Goal: Transaction & Acquisition: Purchase product/service

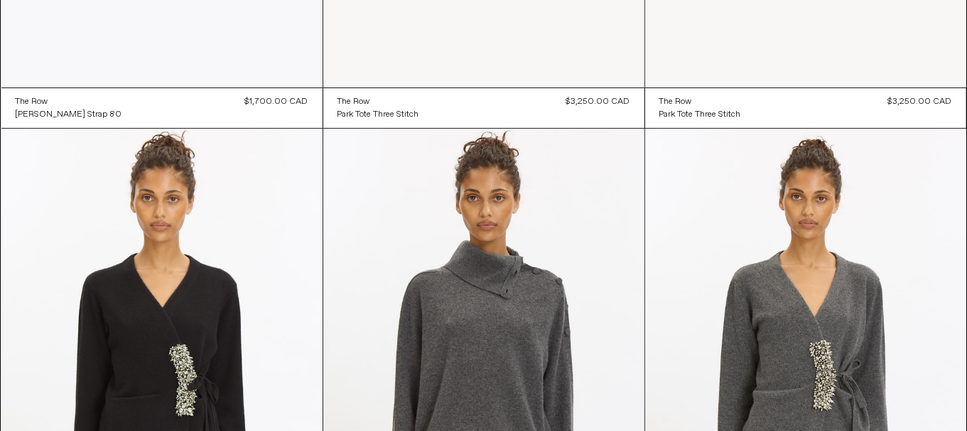
scroll to position [639, 0]
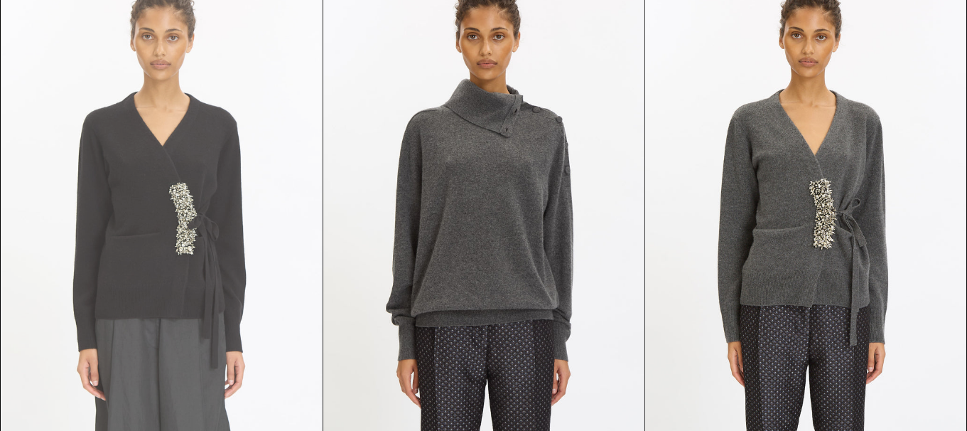
click at [192, 258] on at bounding box center [161, 208] width 321 height 482
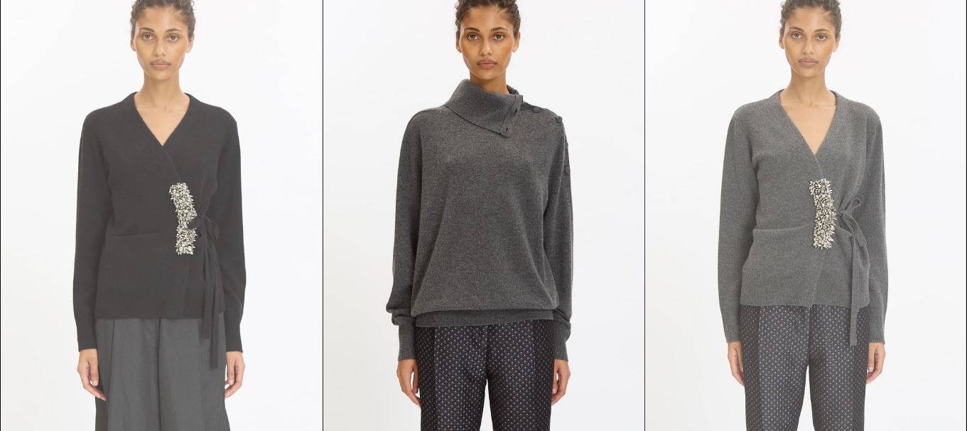
scroll to position [0, 0]
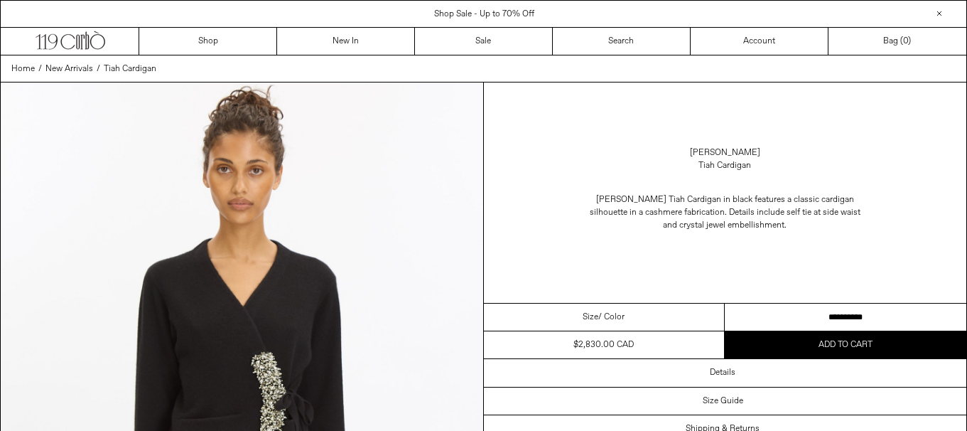
click at [870, 309] on select "**********" at bounding box center [846, 318] width 242 height 28
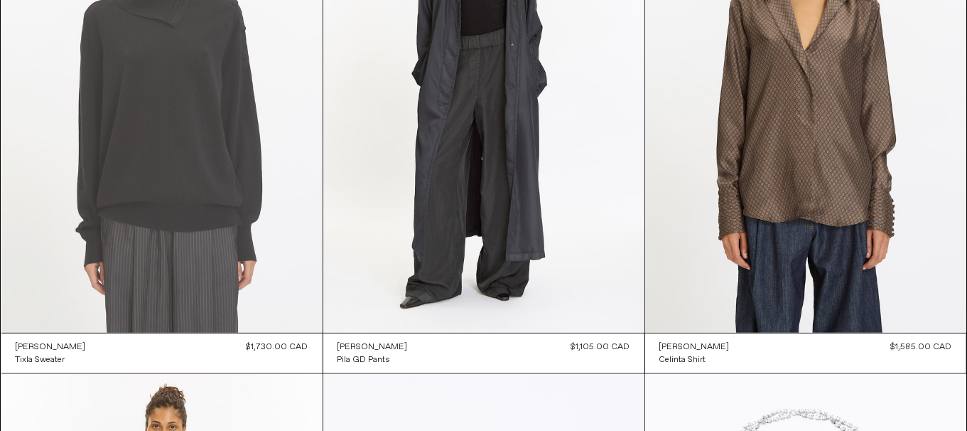
click at [282, 233] on at bounding box center [161, 92] width 321 height 482
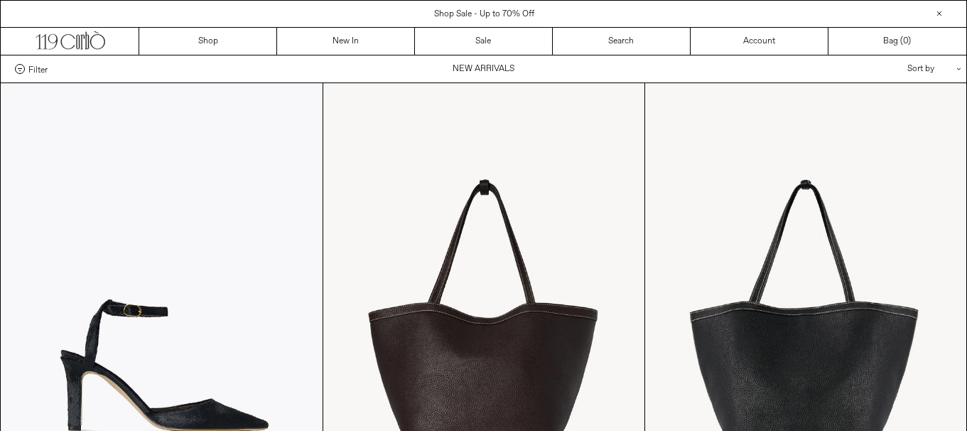
scroll to position [1279, 0]
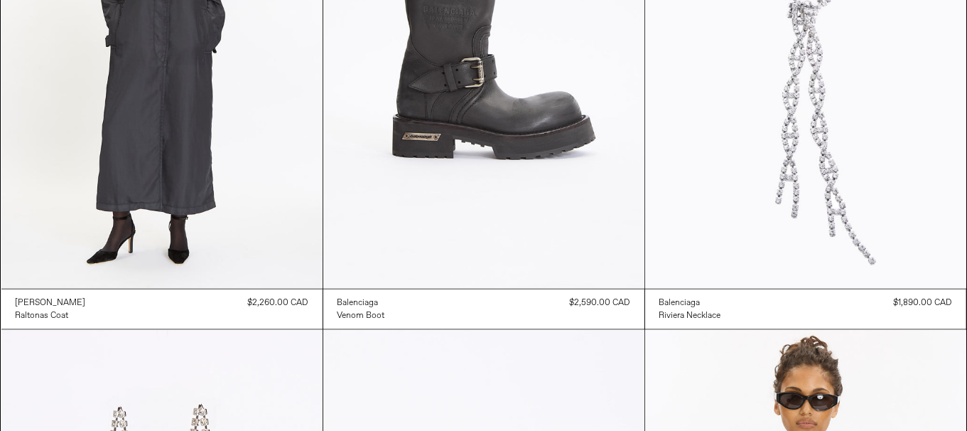
scroll to position [1705, 0]
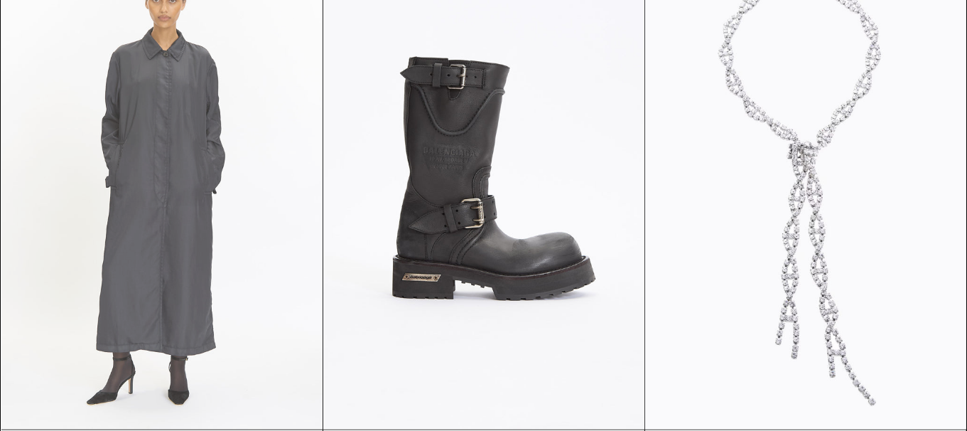
click at [95, 203] on at bounding box center [161, 188] width 321 height 482
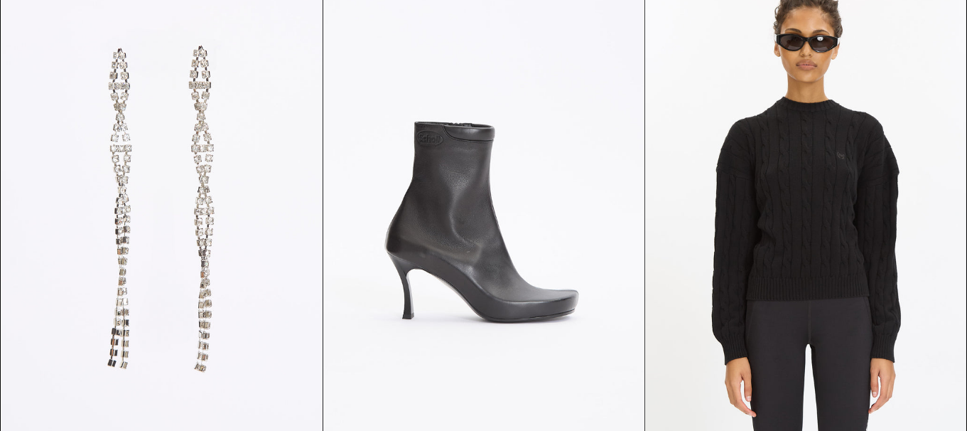
scroll to position [2345, 0]
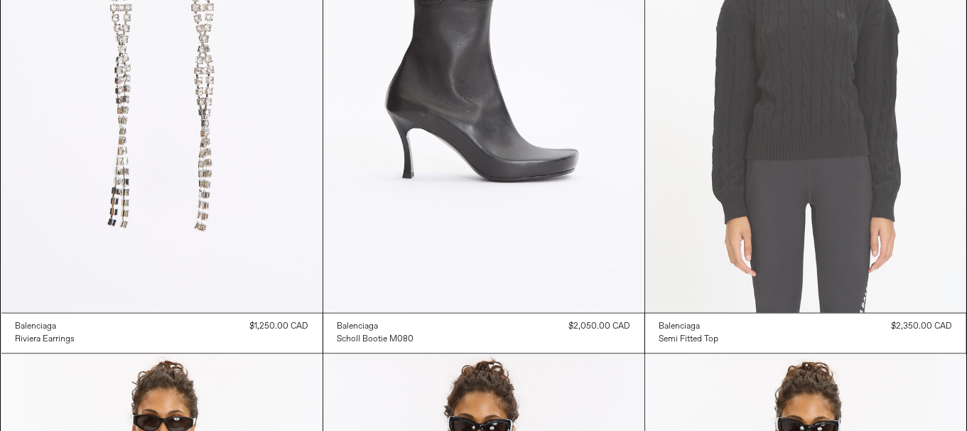
click at [878, 203] on at bounding box center [805, 72] width 321 height 482
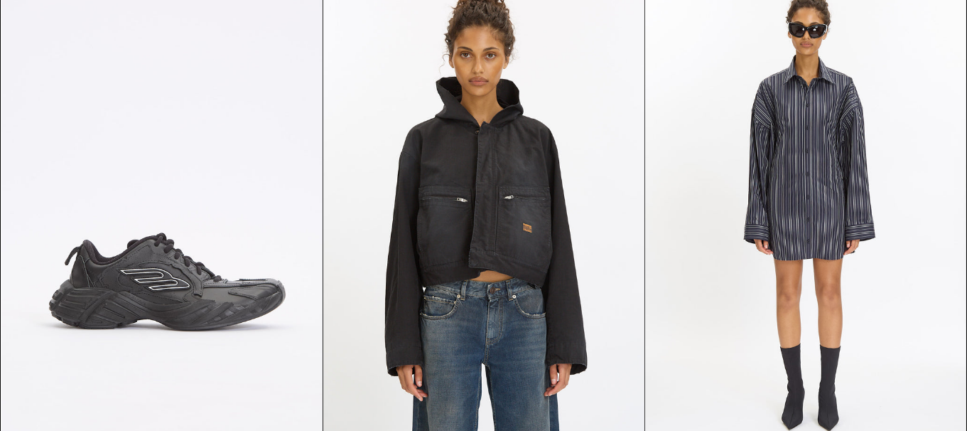
scroll to position [3920, 0]
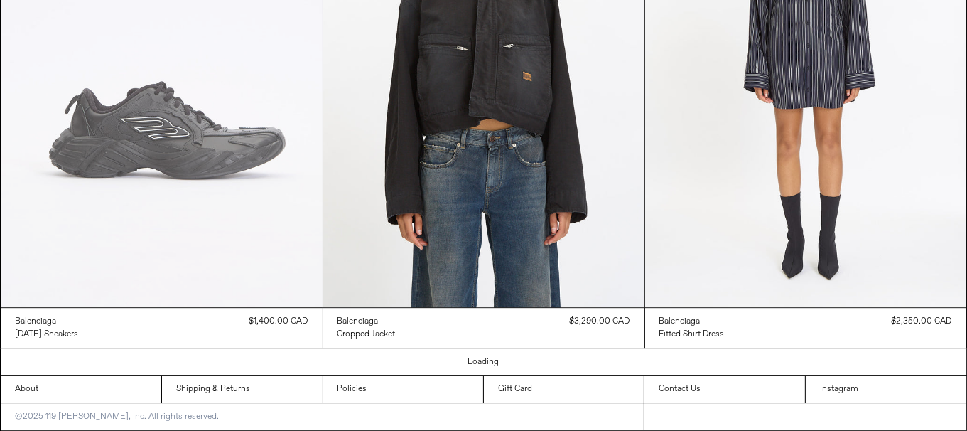
click at [77, 182] on at bounding box center [161, 66] width 321 height 482
click at [250, 168] on at bounding box center [161, 66] width 321 height 482
click at [250, 216] on at bounding box center [161, 66] width 321 height 482
click at [250, 215] on at bounding box center [161, 66] width 321 height 482
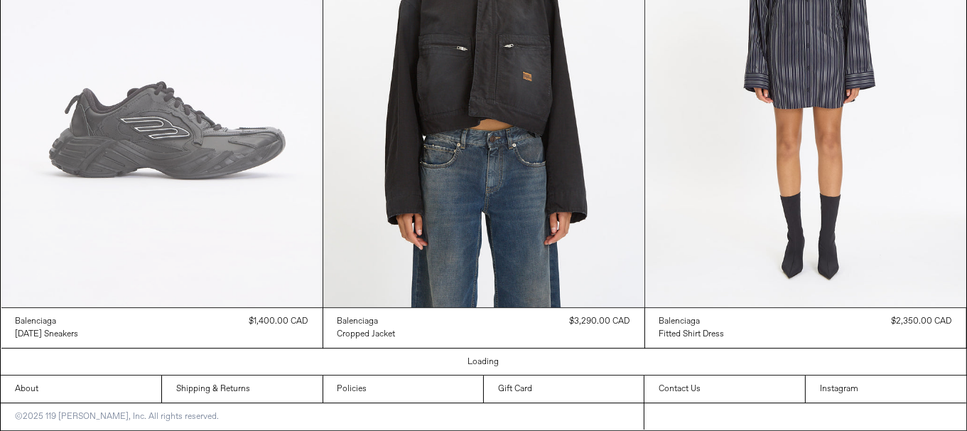
click at [220, 173] on at bounding box center [161, 66] width 321 height 482
click at [222, 174] on at bounding box center [161, 66] width 321 height 482
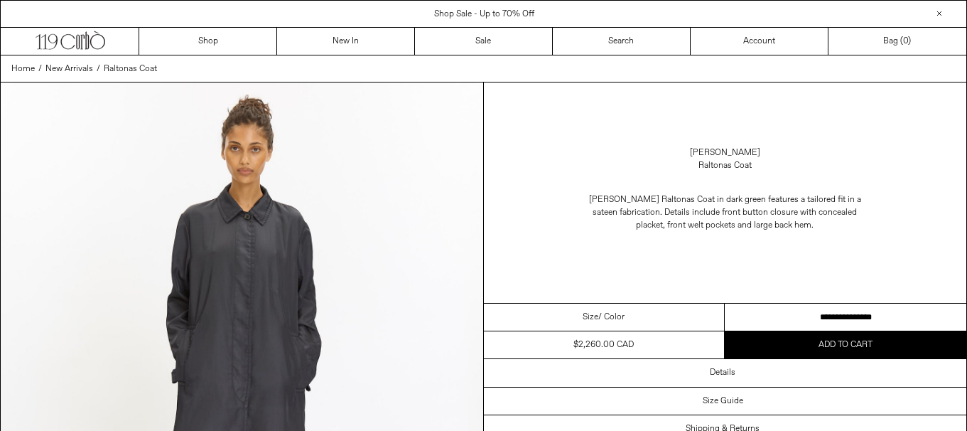
drag, startPoint x: 0, startPoint y: 0, endPoint x: 626, endPoint y: 1, distance: 626.2
click at [810, 321] on select "**********" at bounding box center [846, 318] width 242 height 28
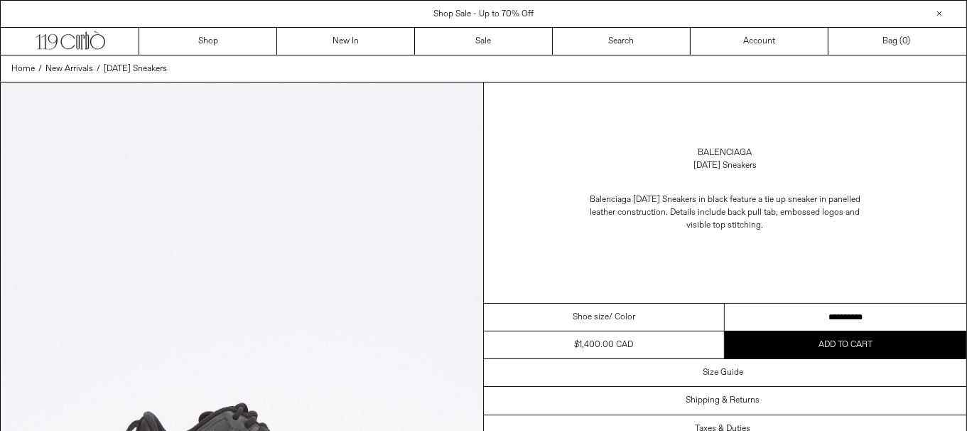
drag, startPoint x: 795, startPoint y: 321, endPoint x: 652, endPoint y: 13, distance: 339.6
click at [795, 321] on select "**********" at bounding box center [846, 318] width 242 height 28
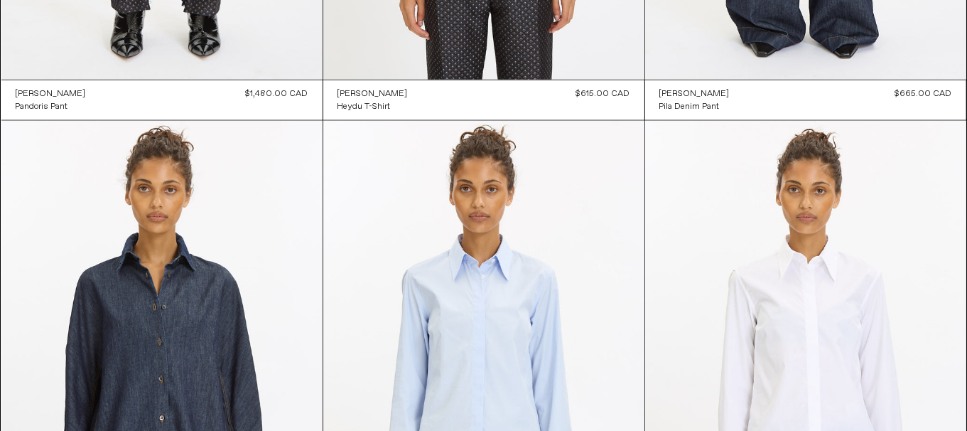
scroll to position [6905, 0]
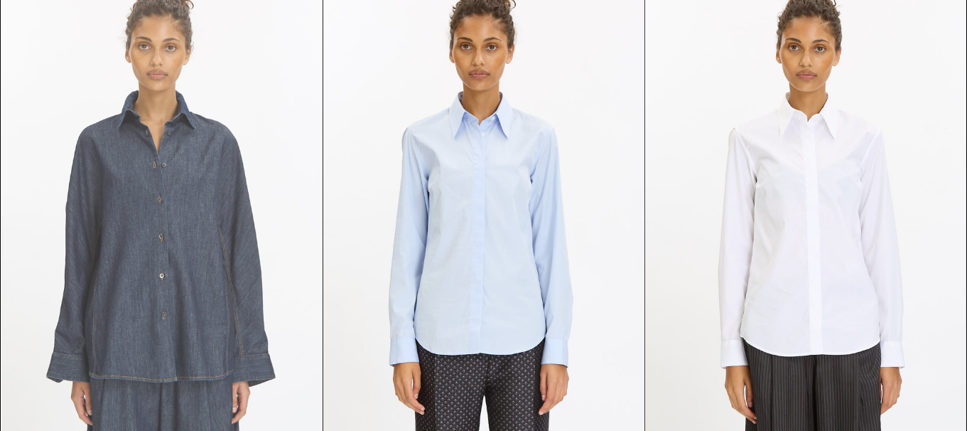
click at [158, 243] on at bounding box center [161, 220] width 321 height 482
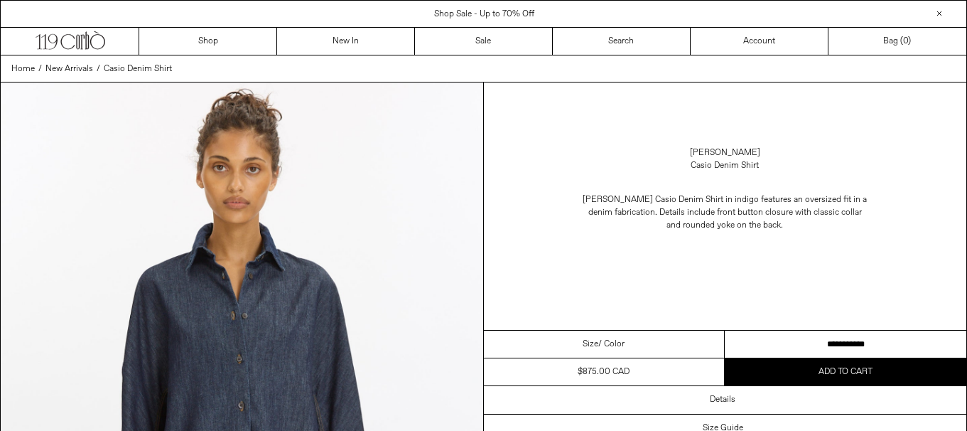
click at [835, 350] on select "**********" at bounding box center [846, 345] width 242 height 28
